Goal: Transaction & Acquisition: Subscribe to service/newsletter

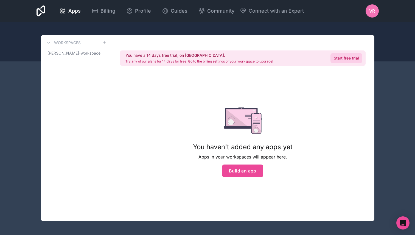
click at [343, 61] on link "Start free trial" at bounding box center [346, 58] width 32 height 10
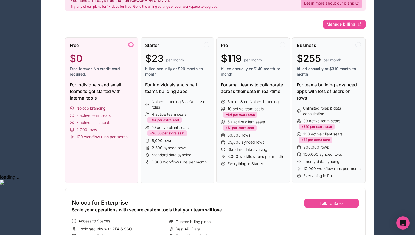
scroll to position [62, 0]
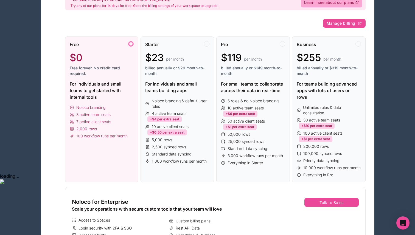
click at [123, 110] on div "Noloco branding 3 active team seats 7 active client seats 2,000 rows 100 workfl…" at bounding box center [102, 122] width 64 height 34
click at [112, 82] on div "For individuals and small teams to get started with internal tools" at bounding box center [102, 91] width 64 height 20
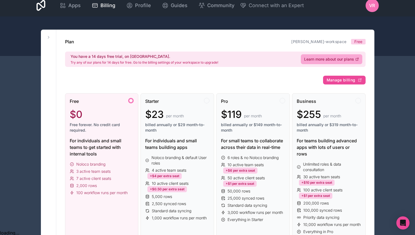
scroll to position [0, 0]
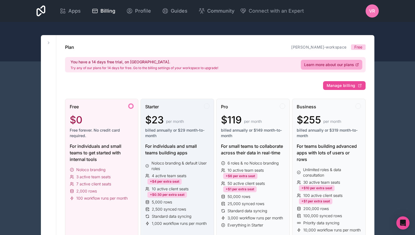
click at [168, 127] on div "$23 per month billed annually or $29 month-to-month" at bounding box center [177, 126] width 64 height 24
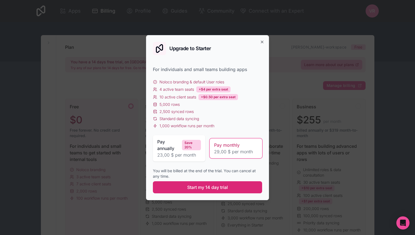
click at [206, 189] on span "Start my 14 day trial" at bounding box center [207, 187] width 41 height 7
